Goal: Information Seeking & Learning: Find specific fact

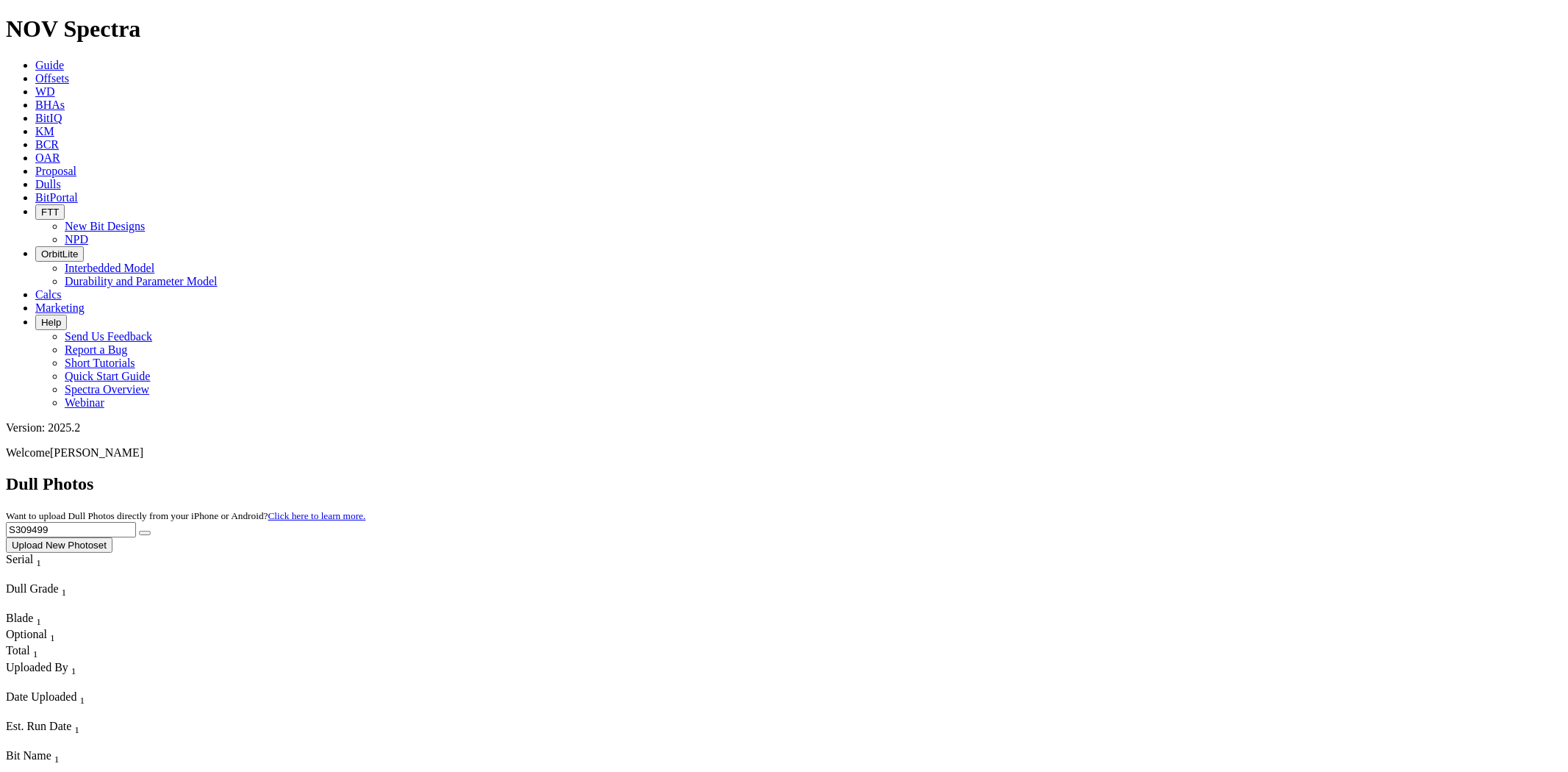
drag, startPoint x: 0, startPoint y: 0, endPoint x: 990, endPoint y: 67, distance: 992.3
click at [993, 474] on div "Dull Photos Want to upload Dull Photos directly from your iPhone or Android? Cl…" at bounding box center [784, 513] width 1557 height 79
click at [139, 530] on button "submit" at bounding box center [145, 532] width 12 height 4
drag, startPoint x: 1272, startPoint y: 65, endPoint x: 960, endPoint y: 60, distance: 312.0
click at [960, 474] on div "Dull Photos Want to upload Dull Photos directly from your iPhone or Android? Cl…" at bounding box center [784, 513] width 1557 height 79
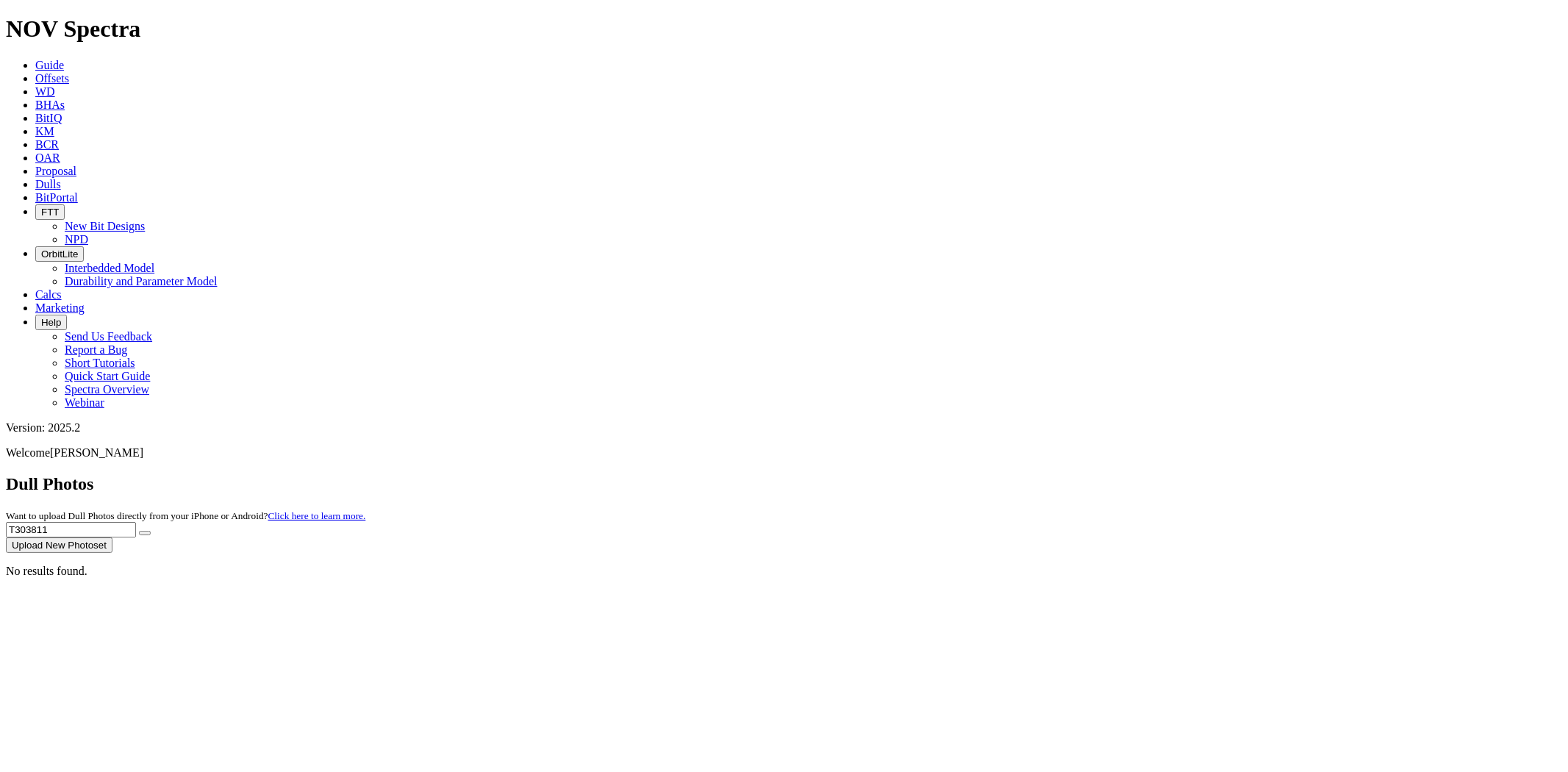
paste input "S311266"
click at [139, 530] on button "submit" at bounding box center [145, 532] width 12 height 4
drag, startPoint x: 1267, startPoint y: 65, endPoint x: 798, endPoint y: 63, distance: 469.0
click at [798, 474] on div "Dull Photos Want to upload Dull Photos directly from your iPhone or Android? Cl…" at bounding box center [784, 513] width 1557 height 79
paste input "901"
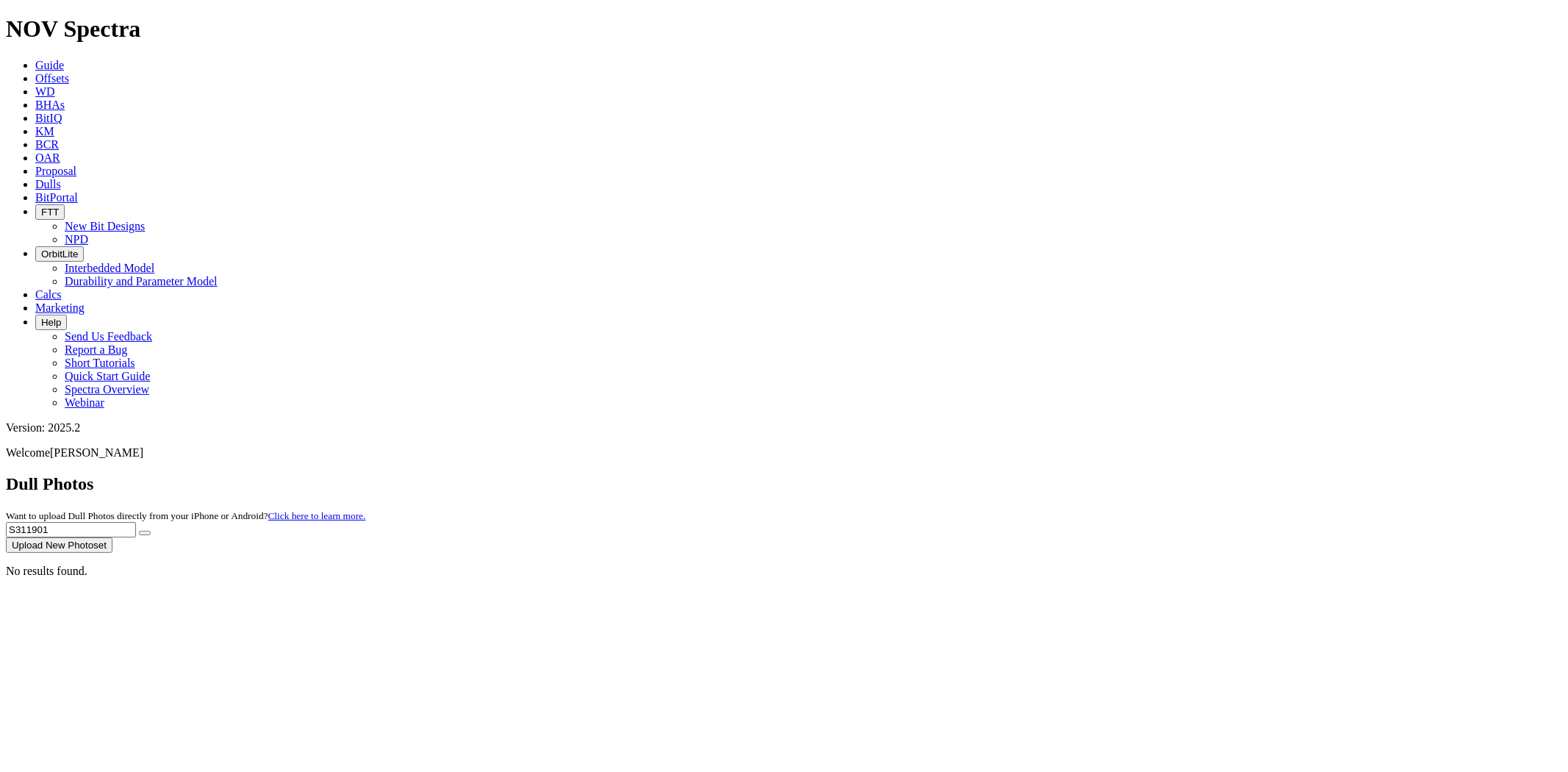
click at [139, 530] on button "submit" at bounding box center [145, 532] width 12 height 4
drag, startPoint x: 1281, startPoint y: 61, endPoint x: 1173, endPoint y: 67, distance: 108.2
click at [1173, 474] on div "Dull Photos Want to upload Dull Photos directly from your iPhone or Android? Cl…" at bounding box center [784, 513] width 1557 height 79
click at [139, 530] on button "submit" at bounding box center [145, 532] width 12 height 4
drag, startPoint x: 1324, startPoint y: 65, endPoint x: 1089, endPoint y: 71, distance: 235.1
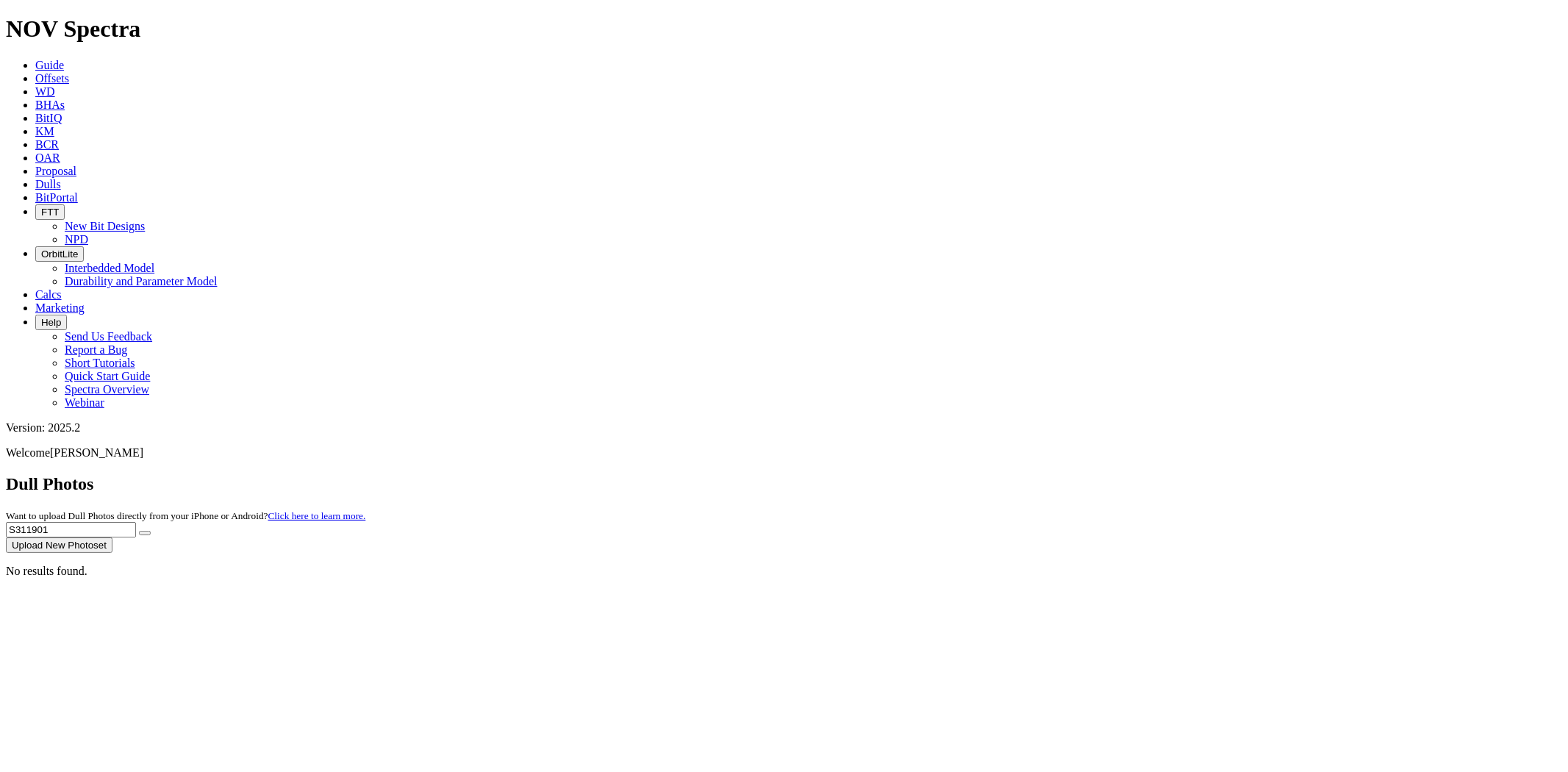
click at [1090, 474] on div "Dull Photos Want to upload Dull Photos directly from your iPhone or Android? Cl…" at bounding box center [784, 513] width 1557 height 79
paste input "09665"
click at [139, 530] on button "submit" at bounding box center [145, 532] width 12 height 4
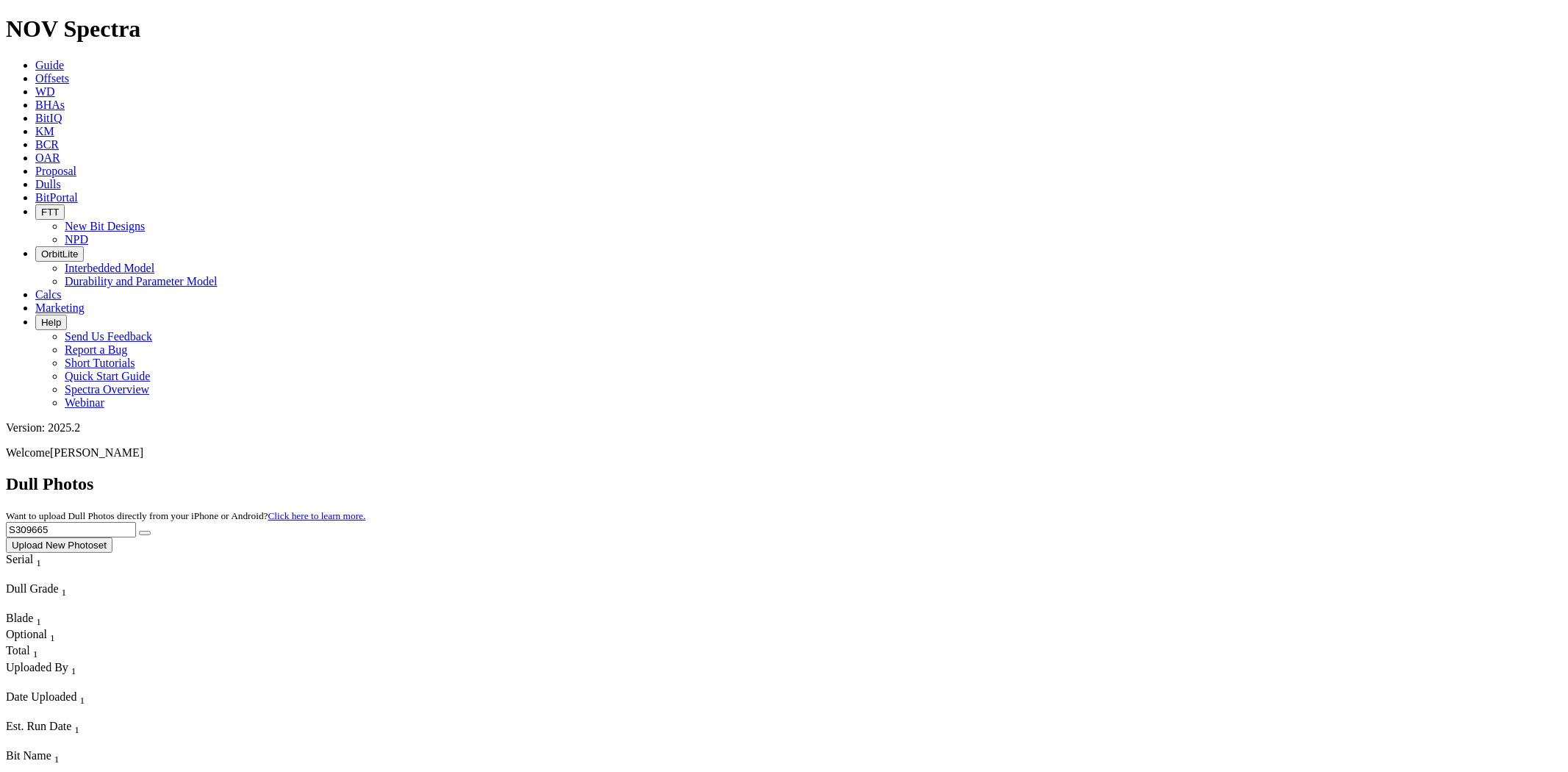
drag, startPoint x: 1296, startPoint y: 65, endPoint x: 1173, endPoint y: 56, distance: 123.3
click at [1144, 474] on div "Dull Photos Want to upload Dull Photos directly from your iPhone or Android? Cl…" at bounding box center [784, 513] width 1557 height 79
paste input "10734"
click at [139, 530] on button "submit" at bounding box center [145, 532] width 12 height 4
drag, startPoint x: 1280, startPoint y: 70, endPoint x: 1150, endPoint y: 64, distance: 130.1
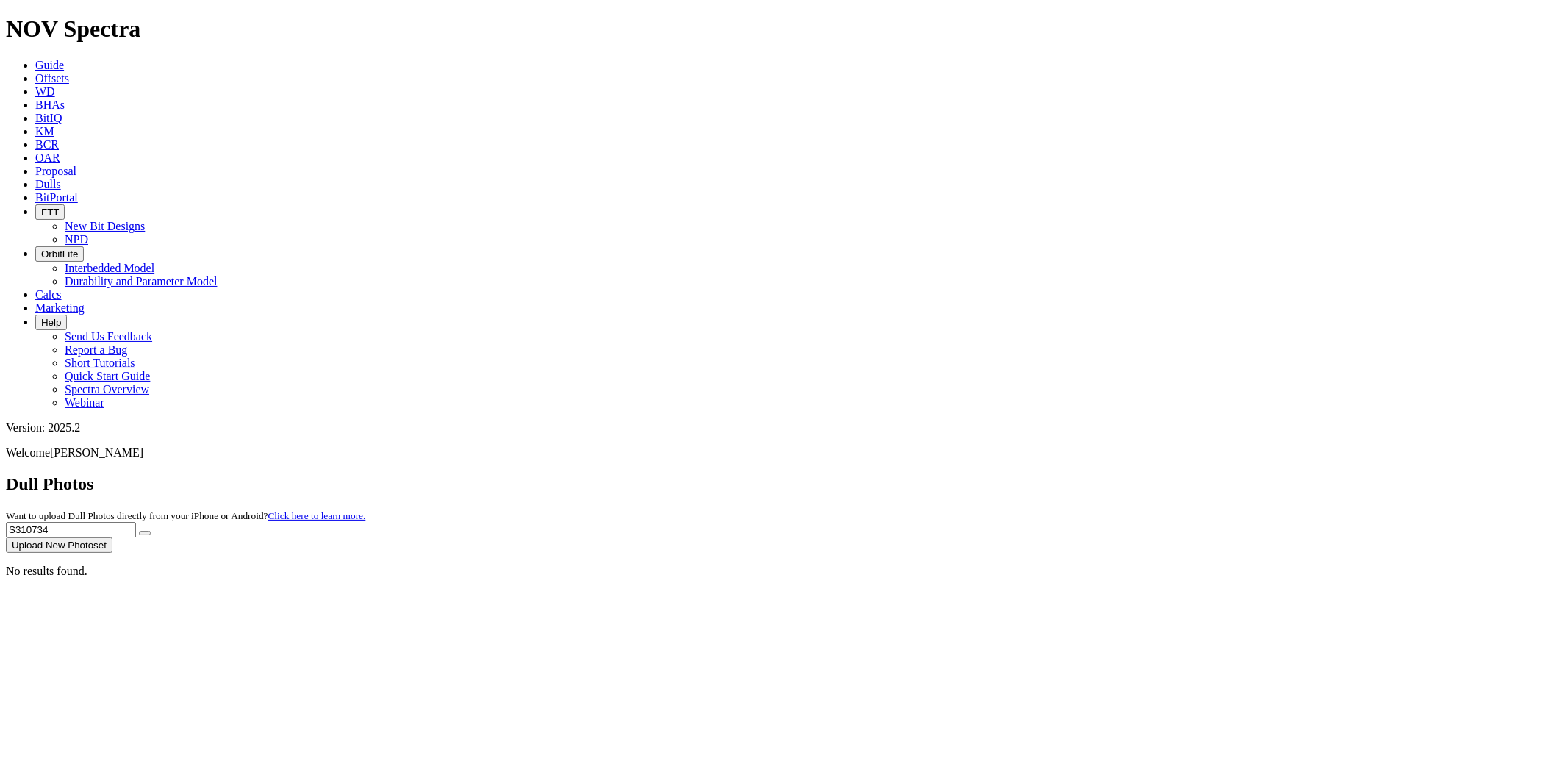
click at [1150, 474] on div "Dull Photos Want to upload Dull Photos directly from your iPhone or Android? Cl…" at bounding box center [784, 513] width 1557 height 79
paste input "5.875"
type input "5"
paste input "S310736"
click at [139, 530] on button "submit" at bounding box center [145, 532] width 12 height 4
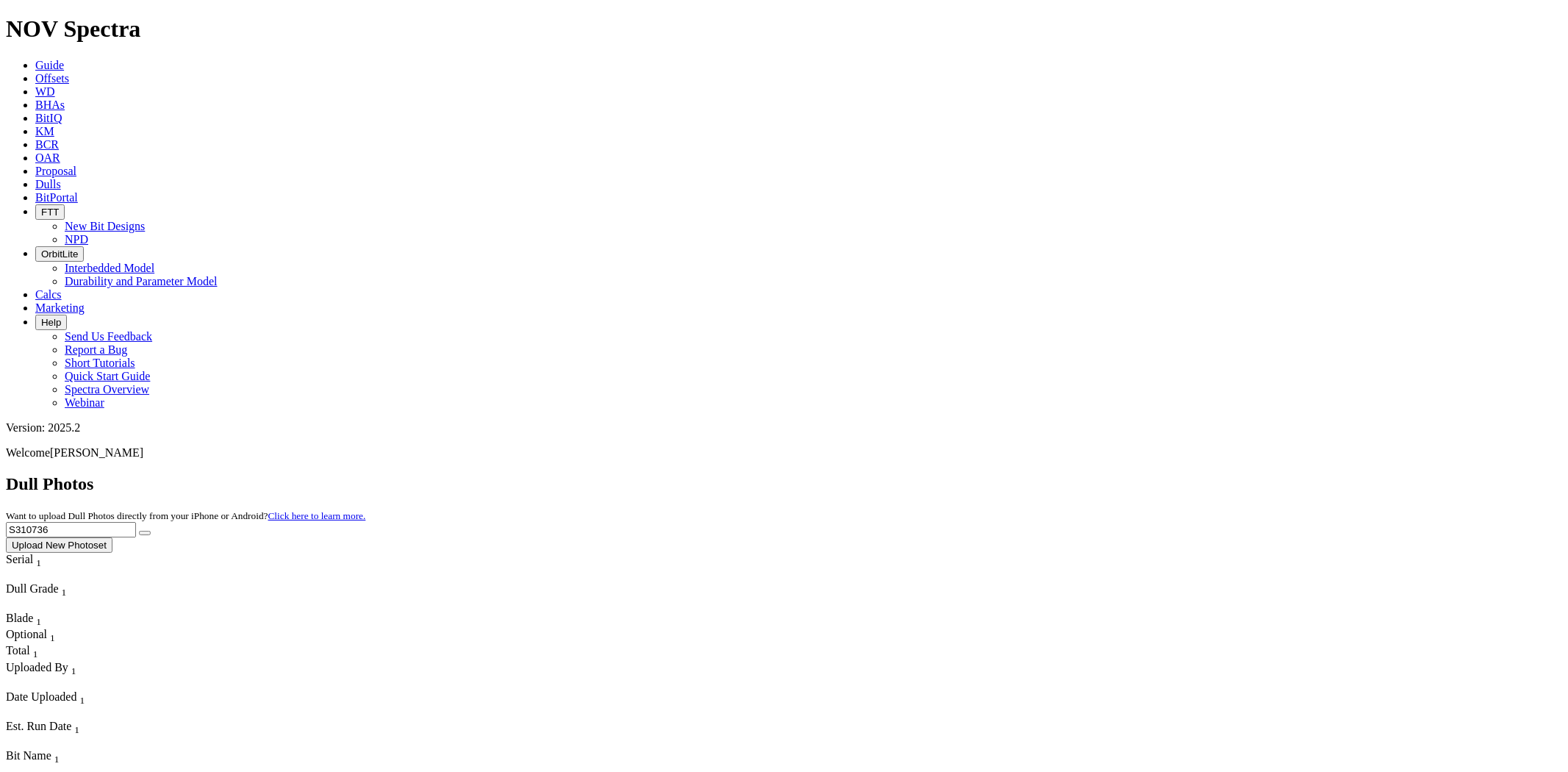
drag, startPoint x: 1281, startPoint y: 59, endPoint x: 1159, endPoint y: 66, distance: 122.2
click at [1159, 474] on div "Dull Photos Want to upload Dull Photos directly from your iPhone or Android? Cl…" at bounding box center [784, 513] width 1557 height 79
paste input "13"
click at [139, 530] on button "submit" at bounding box center [145, 532] width 12 height 4
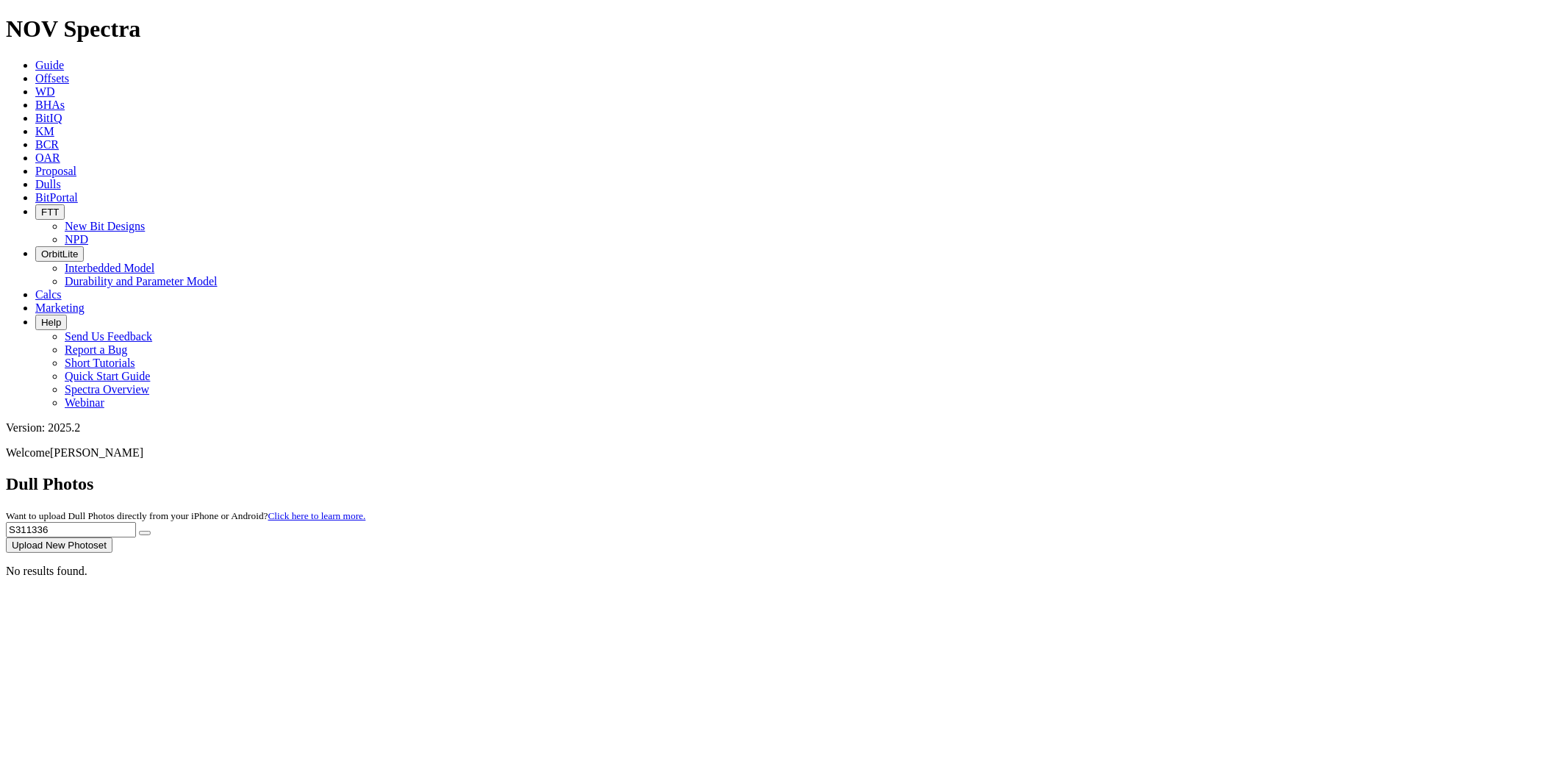
click at [1493, 565] on div "No results found." at bounding box center [784, 571] width 1557 height 13
drag, startPoint x: 1263, startPoint y: 60, endPoint x: 1097, endPoint y: 73, distance: 166.5
click at [1098, 474] on div "Dull Photos Want to upload Dull Photos directly from your iPhone or Android? Cl…" at bounding box center [784, 513] width 1557 height 79
click at [139, 530] on button "submit" at bounding box center [145, 532] width 12 height 4
drag, startPoint x: 1281, startPoint y: 59, endPoint x: 1026, endPoint y: 70, distance: 255.2
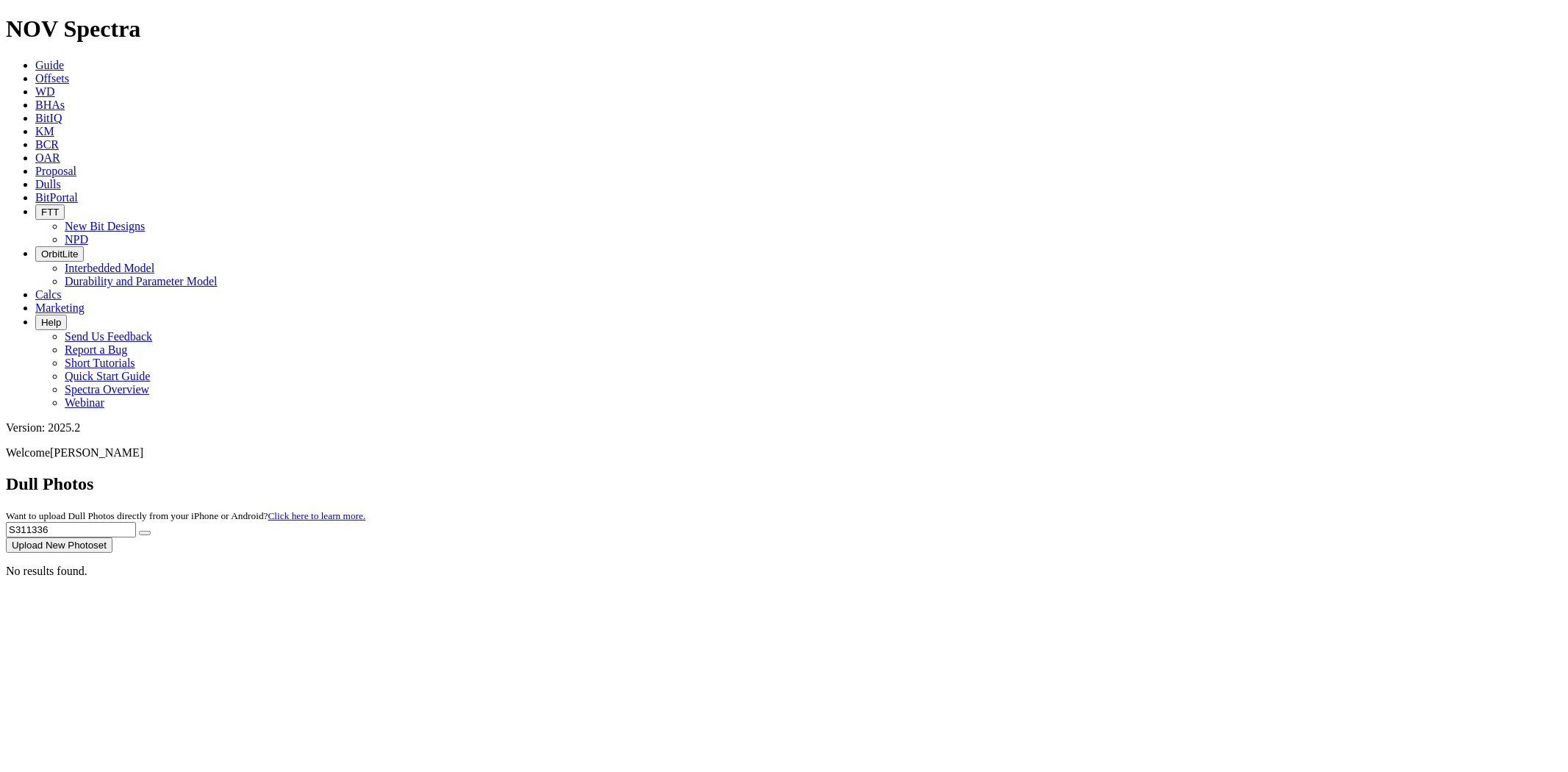
click at [1031, 474] on div "Dull Photos Want to upload Dull Photos directly from your iPhone or Android? Cl…" at bounding box center [784, 513] width 1557 height 79
paste input "7"
click at [139, 530] on button "submit" at bounding box center [145, 532] width 12 height 4
drag, startPoint x: 1271, startPoint y: 67, endPoint x: 1192, endPoint y: 65, distance: 79.0
click at [1192, 474] on div "Dull Photos Want to upload Dull Photos directly from your iPhone or Android? Cl…" at bounding box center [784, 513] width 1557 height 79
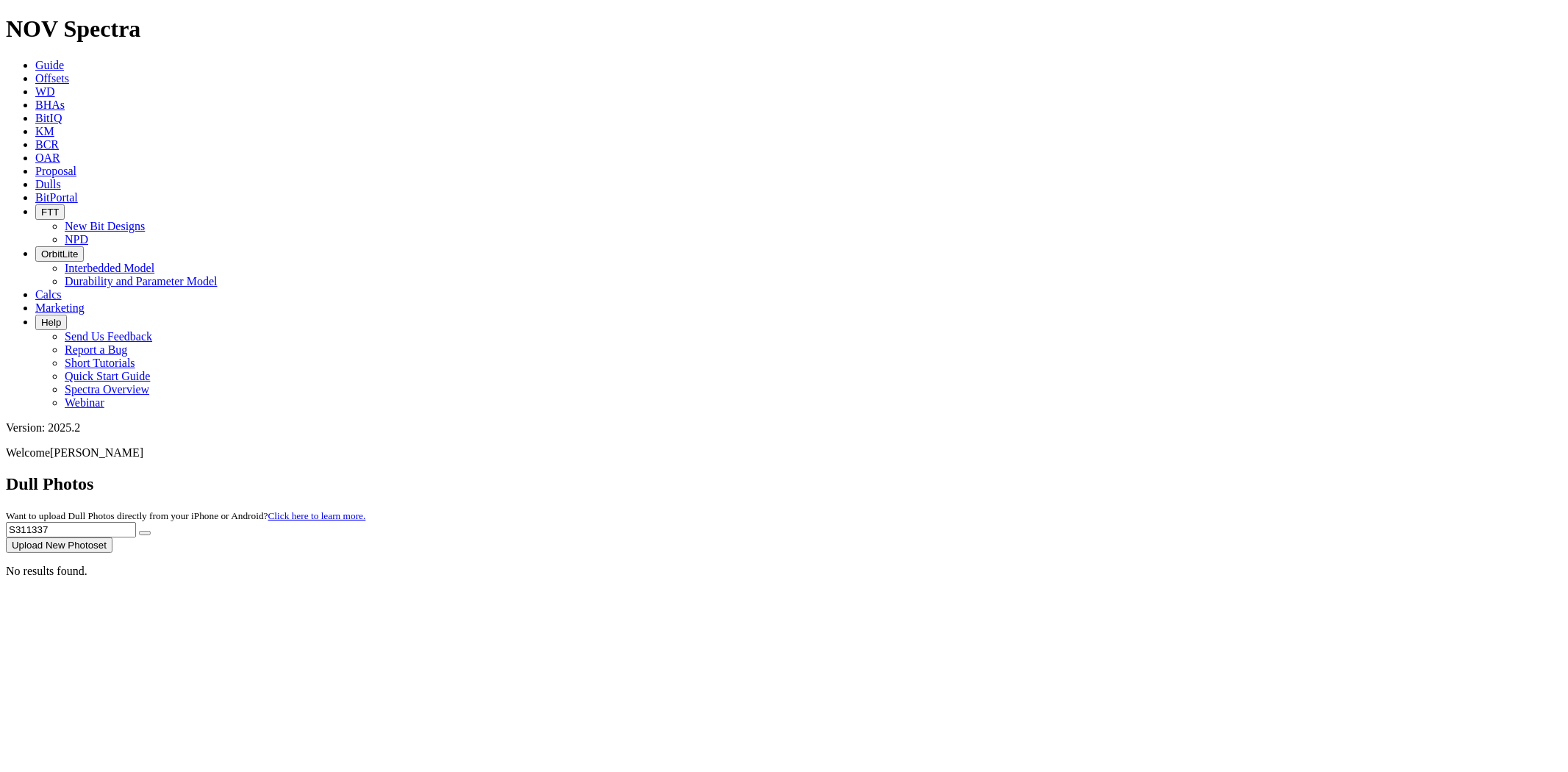
click at [139, 530] on button "submit" at bounding box center [145, 532] width 12 height 4
drag, startPoint x: 1282, startPoint y: 62, endPoint x: 1107, endPoint y: 64, distance: 175.0
click at [1107, 474] on div "Dull Photos Want to upload Dull Photos directly from your iPhone or Android? Cl…" at bounding box center [784, 513] width 1557 height 79
paste input "286810"
click at [139, 530] on button "submit" at bounding box center [145, 532] width 12 height 4
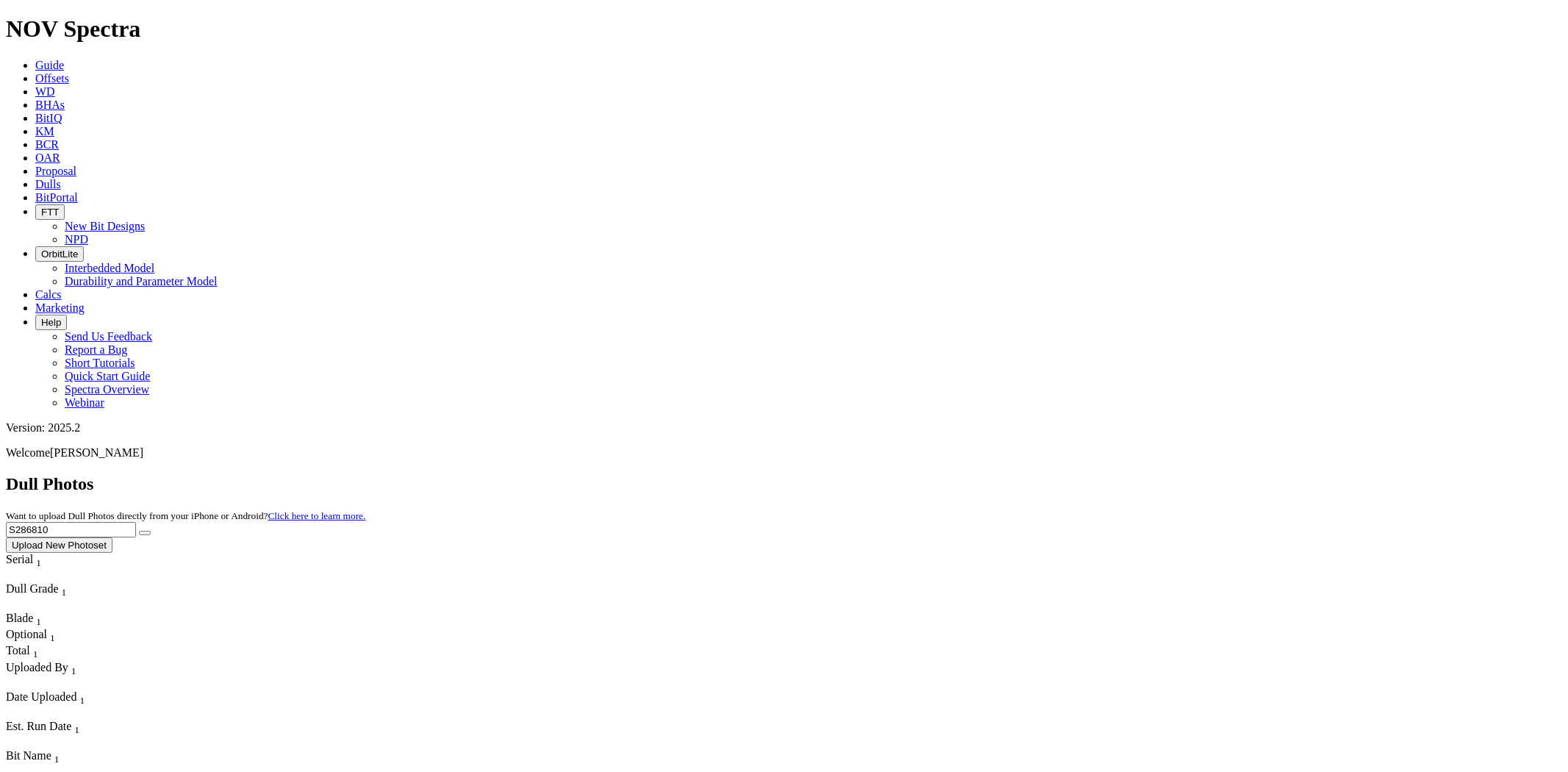
drag, startPoint x: 1277, startPoint y: 59, endPoint x: 1148, endPoint y: 59, distance: 129.0
click at [1148, 474] on div "Dull Photos Want to upload Dull Photos directly from your iPhone or Android? Cl…" at bounding box center [784, 513] width 1557 height 79
paste input "31237"
click at [139, 530] on button "submit" at bounding box center [145, 532] width 12 height 4
click at [1435, 565] on div "No results found." at bounding box center [784, 571] width 1557 height 13
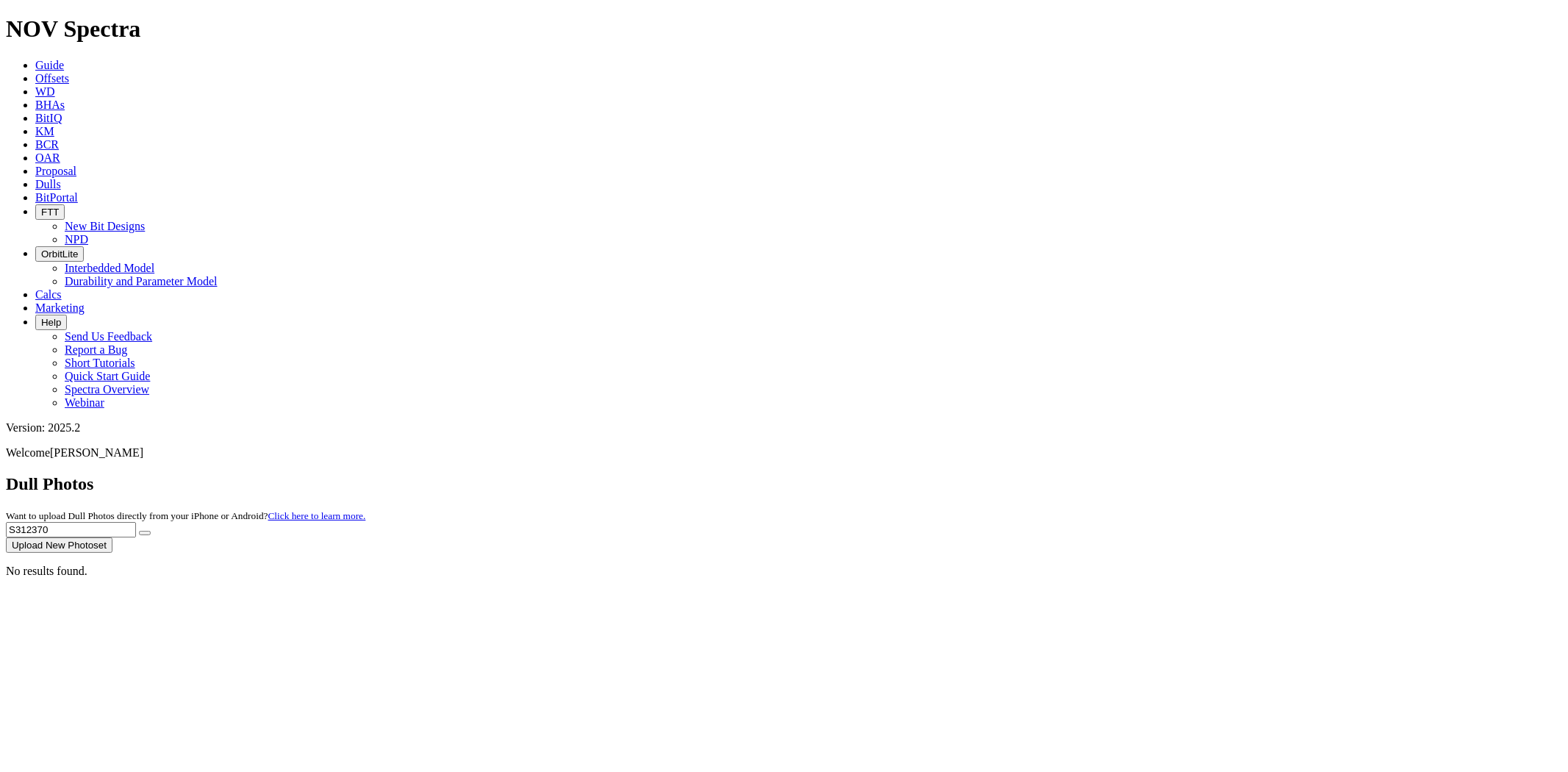
drag, startPoint x: 1266, startPoint y: 66, endPoint x: 996, endPoint y: 59, distance: 270.1
click at [996, 474] on div "Dull Photos Want to upload Dull Photos directly from your iPhone or Android? Cl…" at bounding box center [784, 513] width 1557 height 79
paste input "0731"
click at [139, 530] on button "submit" at bounding box center [145, 532] width 12 height 4
drag, startPoint x: 1567, startPoint y: 411, endPoint x: 1556, endPoint y: 397, distance: 17.8
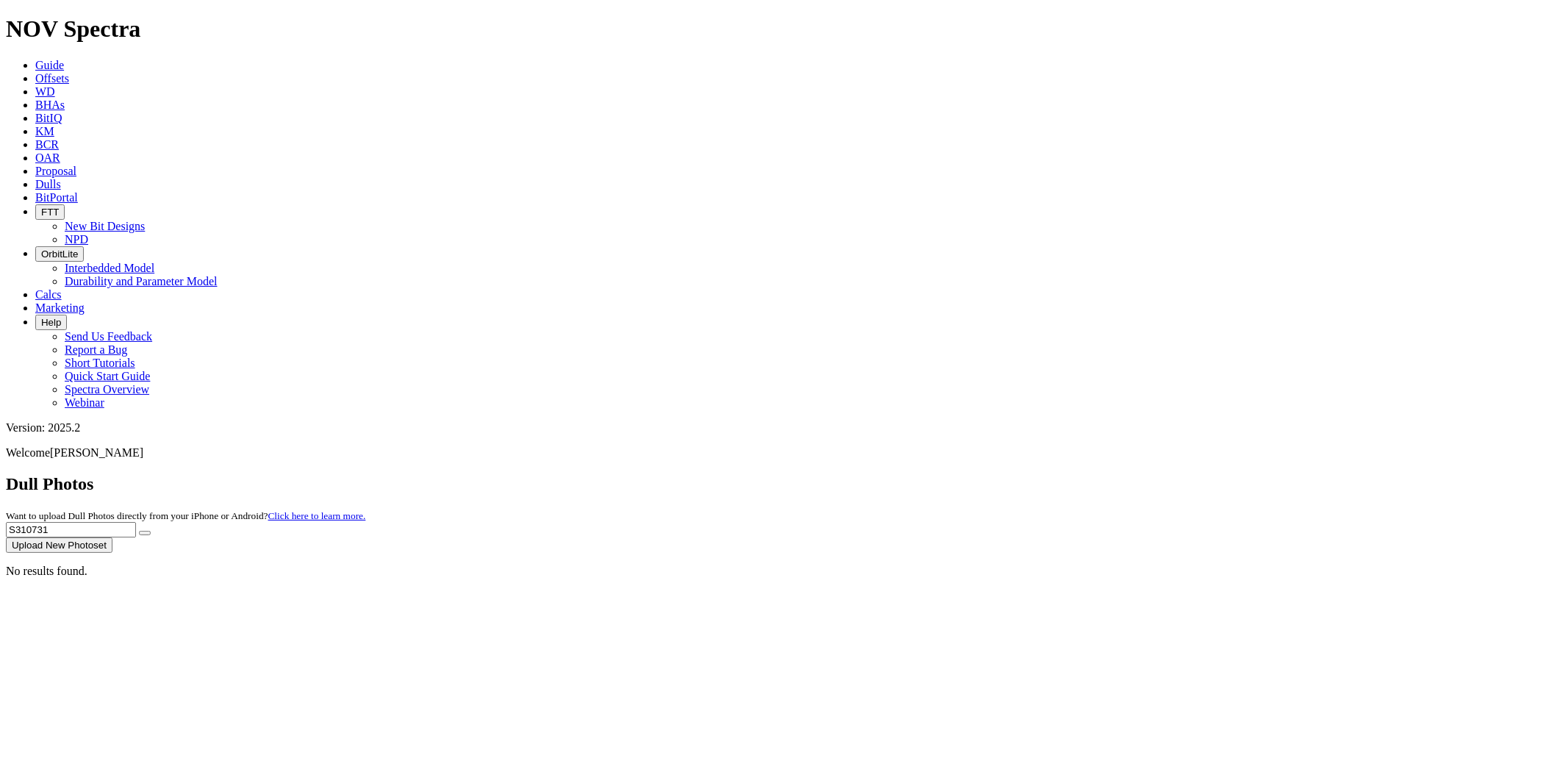
click at [1562, 474] on dull-photos-search "Dull Photos Want to upload Dull Photos directly from your iPhone or Android? Cl…" at bounding box center [784, 525] width 1557 height 104
drag, startPoint x: 1273, startPoint y: 65, endPoint x: 1195, endPoint y: 69, distance: 78.1
click at [1193, 474] on div "Dull Photos Want to upload Dull Photos directly from your iPhone or Android? Cl…" at bounding box center [784, 513] width 1557 height 79
paste input "09665"
click at [139, 530] on button "submit" at bounding box center [145, 532] width 12 height 4
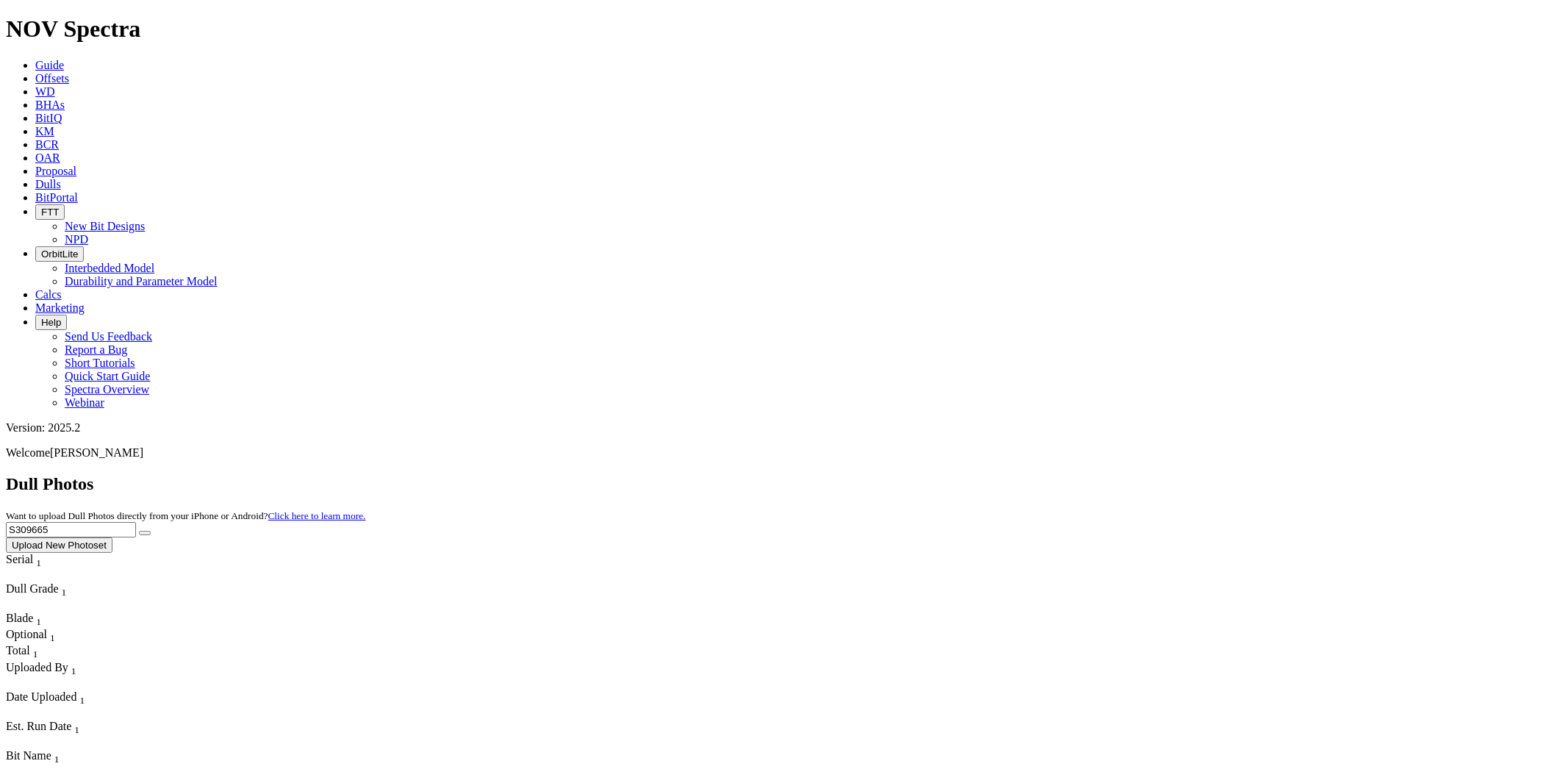
drag, startPoint x: 1282, startPoint y: 65, endPoint x: 780, endPoint y: 39, distance: 502.7
paste input "1191"
click at [139, 530] on button "submit" at bounding box center [145, 532] width 12 height 4
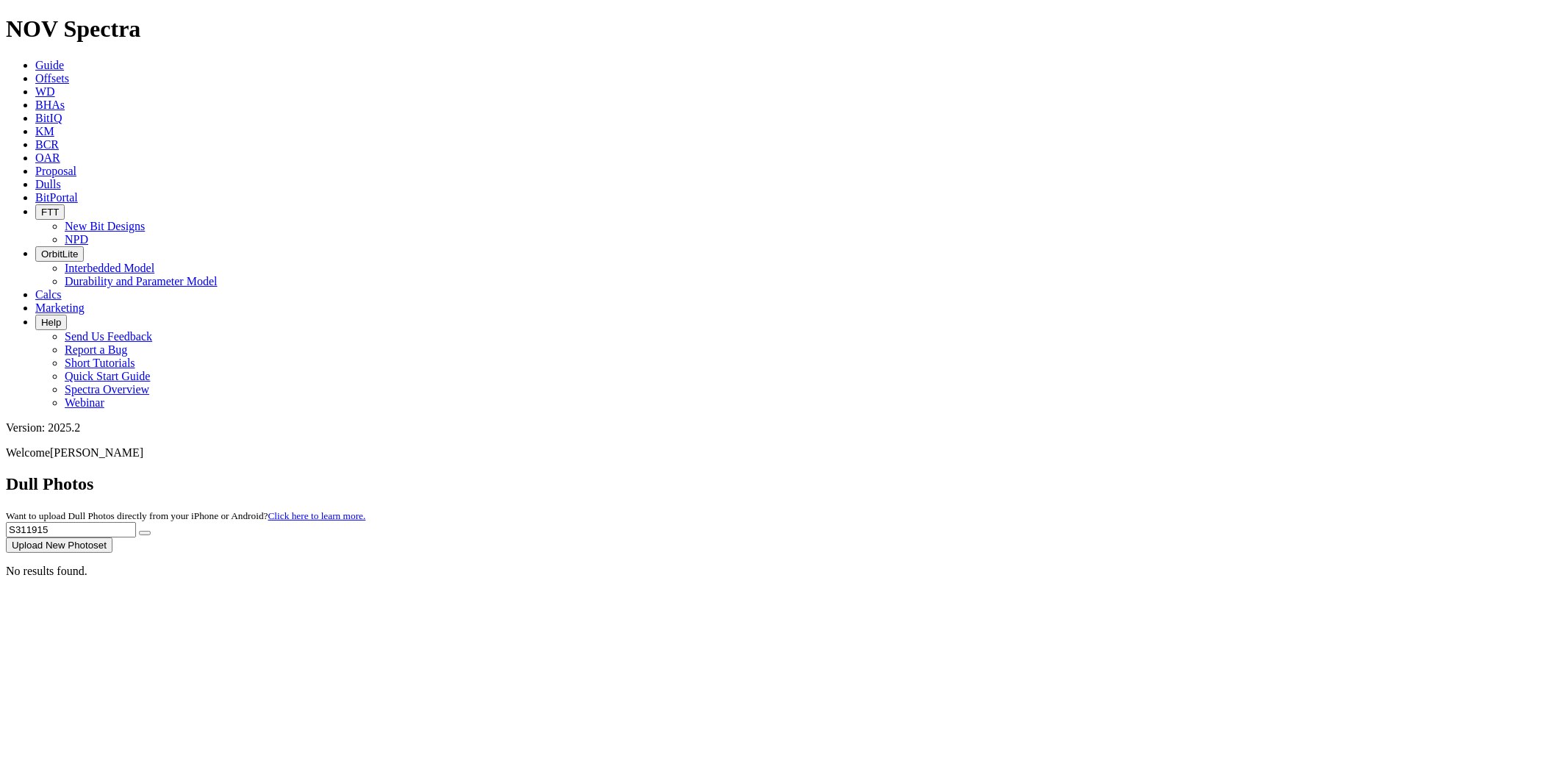
drag, startPoint x: 1275, startPoint y: 68, endPoint x: 1107, endPoint y: 68, distance: 168.0
click at [1107, 474] on div "Dull Photos Want to upload Dull Photos directly from your iPhone or Android? Cl…" at bounding box center [784, 513] width 1557 height 79
paste input "T303811"
click at [139, 530] on button "submit" at bounding box center [145, 532] width 12 height 4
drag, startPoint x: 1274, startPoint y: 67, endPoint x: 993, endPoint y: 67, distance: 281.0
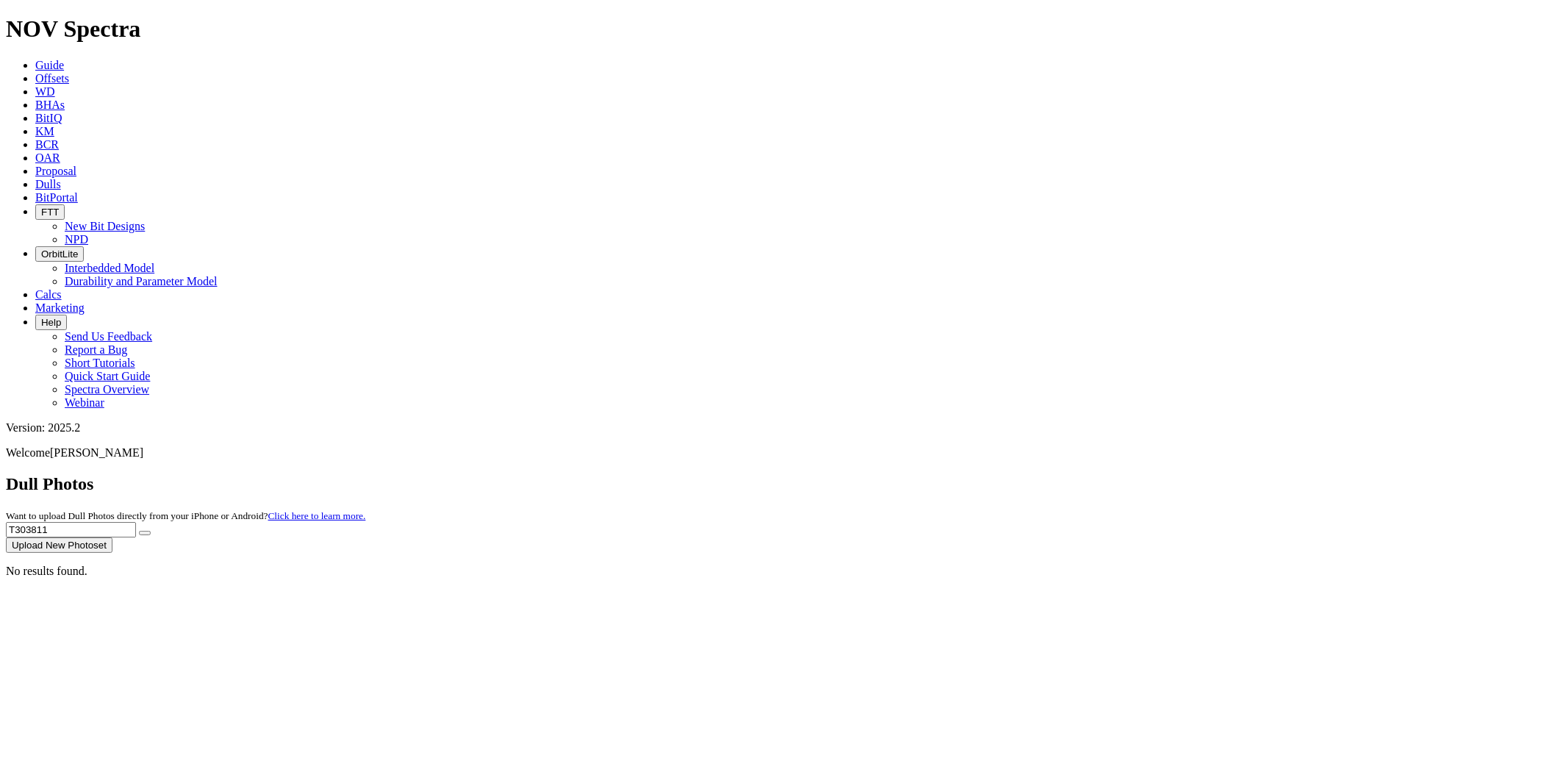
click at [993, 474] on div "Dull Photos Want to upload Dull Photos directly from your iPhone or Android? Cl…" at bounding box center [784, 513] width 1557 height 79
paste input "S311345"
click at [139, 530] on button "submit" at bounding box center [145, 532] width 12 height 4
drag, startPoint x: 1281, startPoint y: 65, endPoint x: 997, endPoint y: 66, distance: 284.0
click at [998, 474] on div "Dull Photos Want to upload Dull Photos directly from your iPhone or Android? Cl…" at bounding box center [784, 513] width 1557 height 79
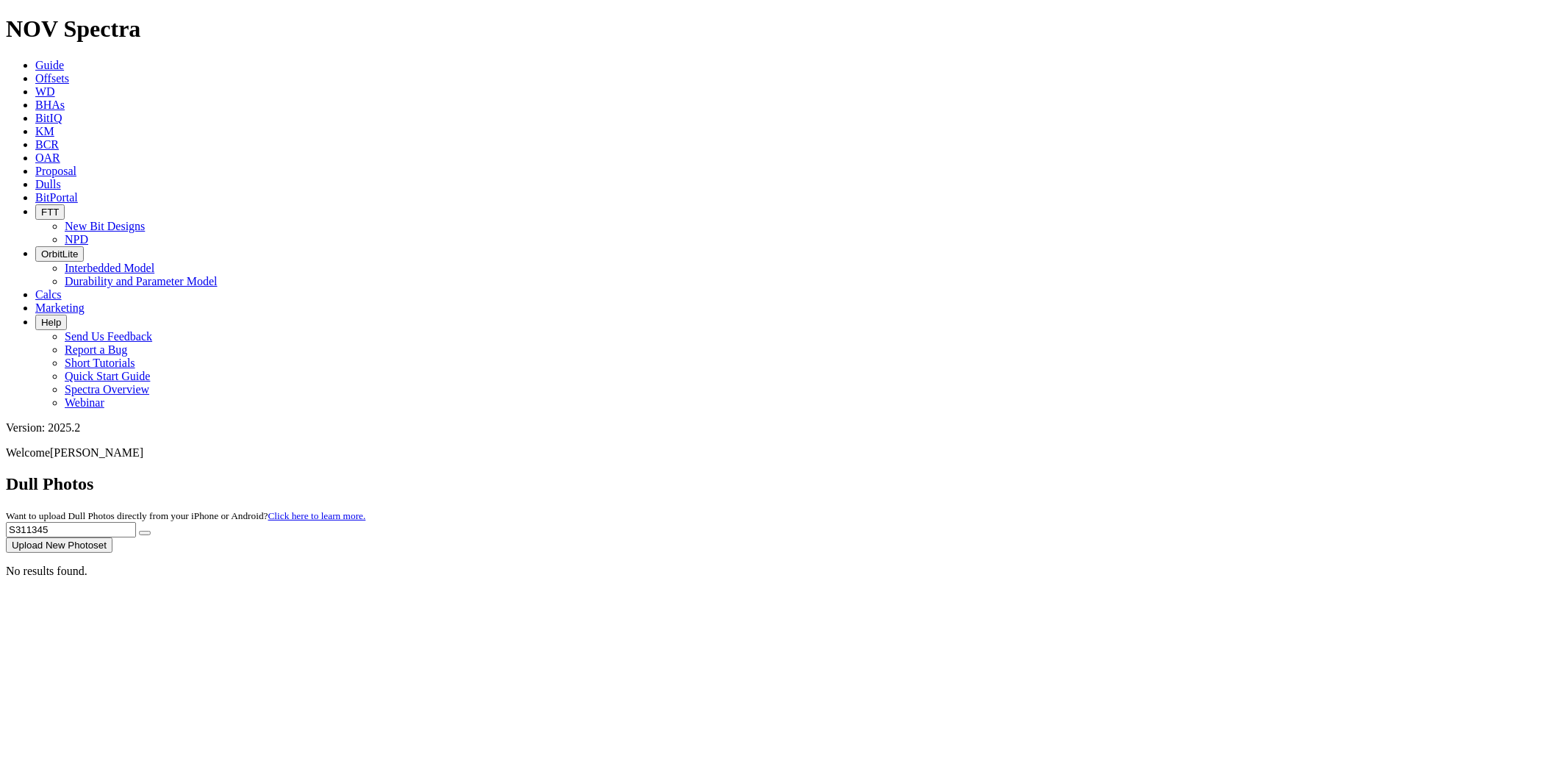
paste input "T312806"
click at [139, 530] on button "submit" at bounding box center [145, 532] width 12 height 4
drag, startPoint x: 1284, startPoint y: 62, endPoint x: 1148, endPoint y: 50, distance: 136.5
click at [1148, 474] on div "Dull Photos Want to upload Dull Photos directly from your iPhone or Android? Cl…" at bounding box center [784, 513] width 1557 height 79
paste input "S"
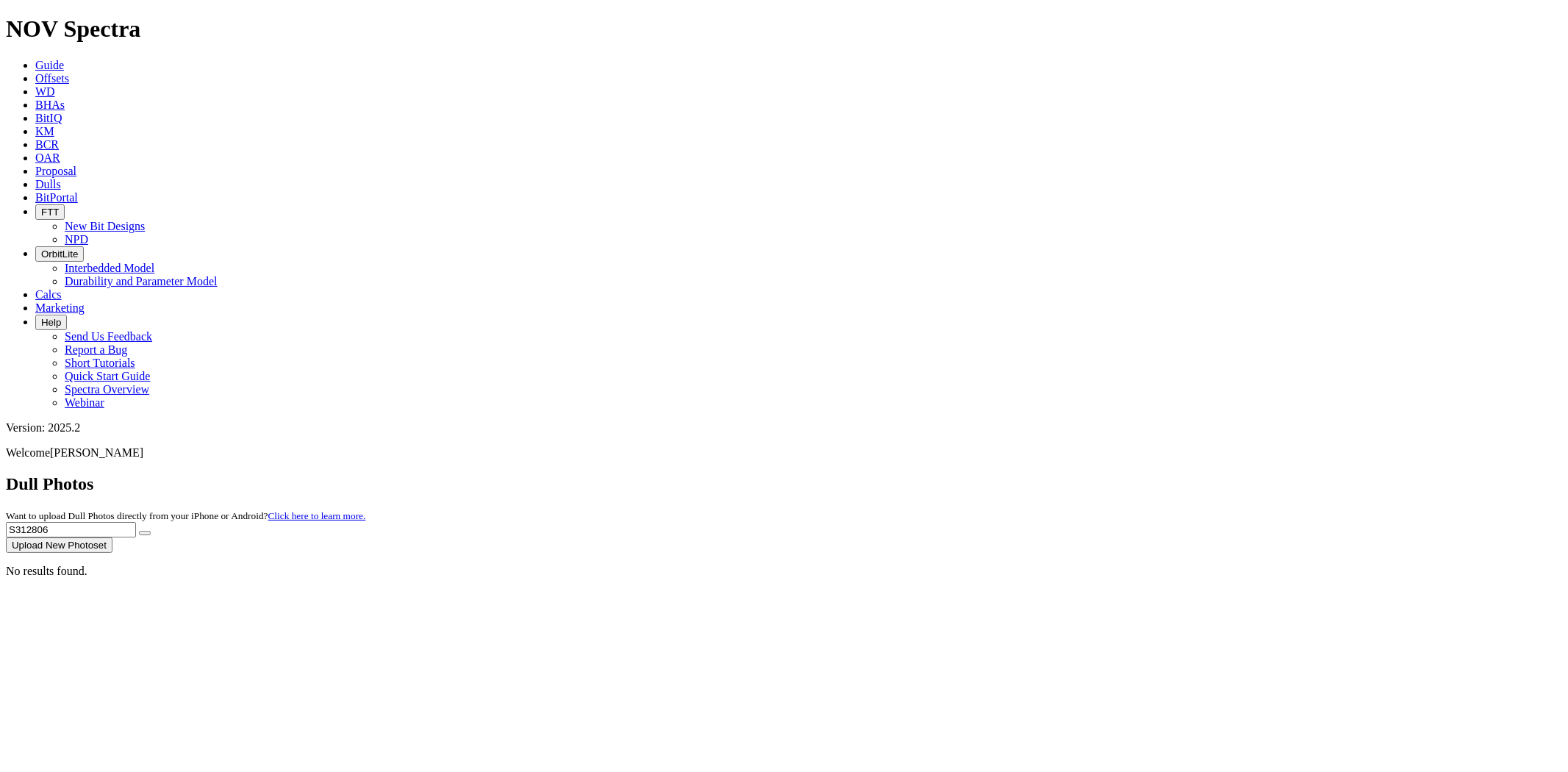
click at [139, 530] on button "submit" at bounding box center [145, 532] width 12 height 4
drag, startPoint x: 1296, startPoint y: 63, endPoint x: 748, endPoint y: 55, distance: 548.1
click at [755, 474] on div "Dull Photos Want to upload Dull Photos directly from your iPhone or Android? Cl…" at bounding box center [784, 513] width 1557 height 79
paste input "0079"
type input "S310079"
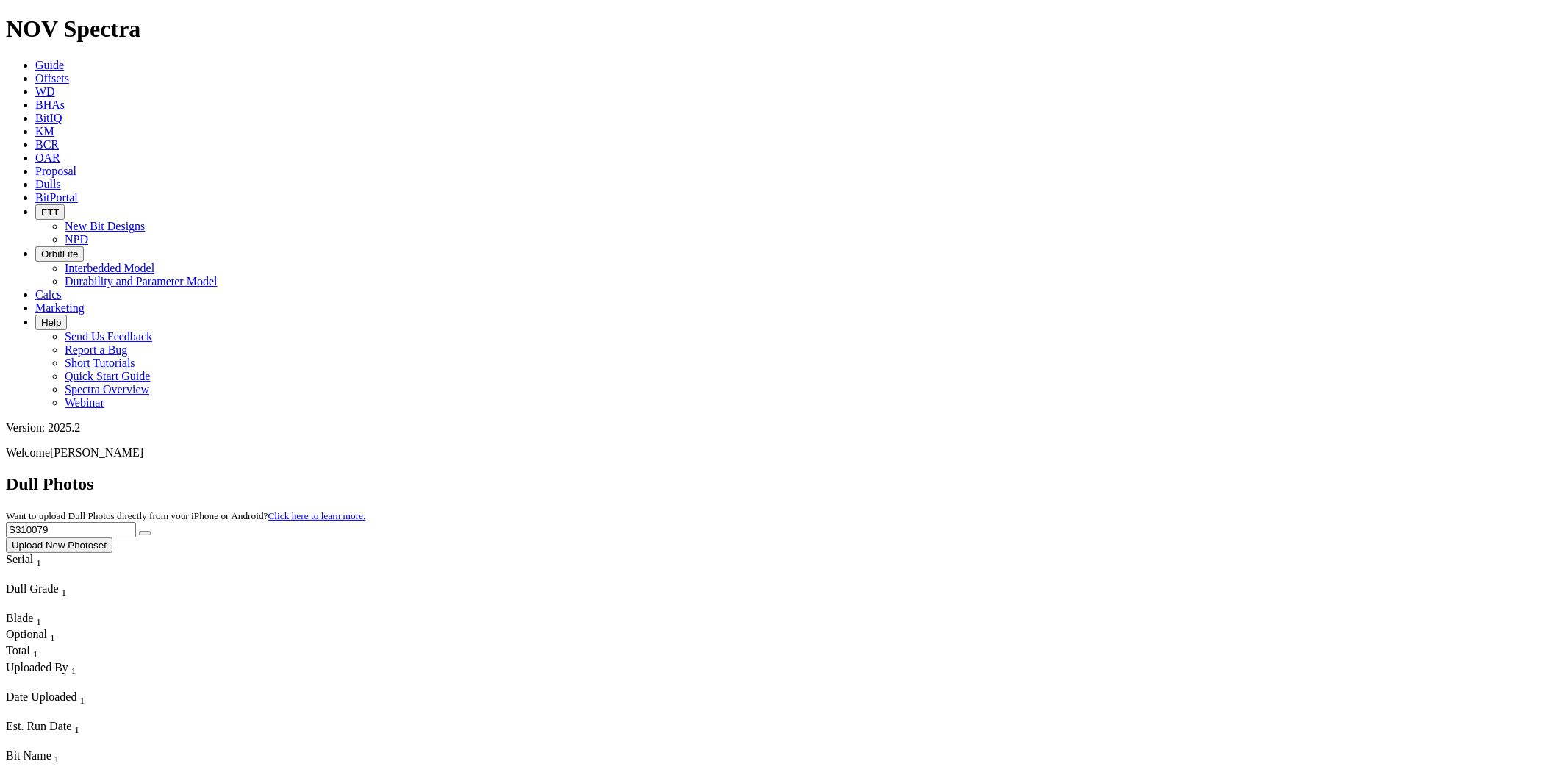
click at [139, 530] on button "submit" at bounding box center [145, 532] width 12 height 4
